Goal: Information Seeking & Learning: Check status

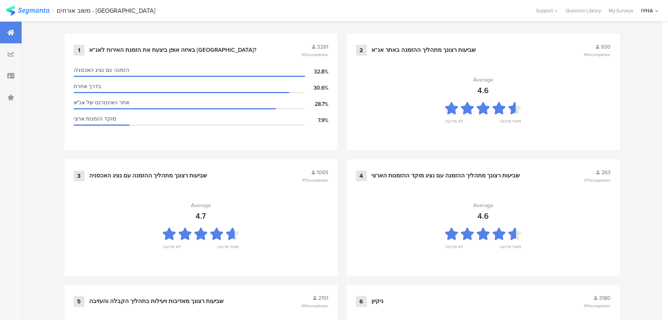
scroll to position [215, 0]
